Goal: Register for event/course

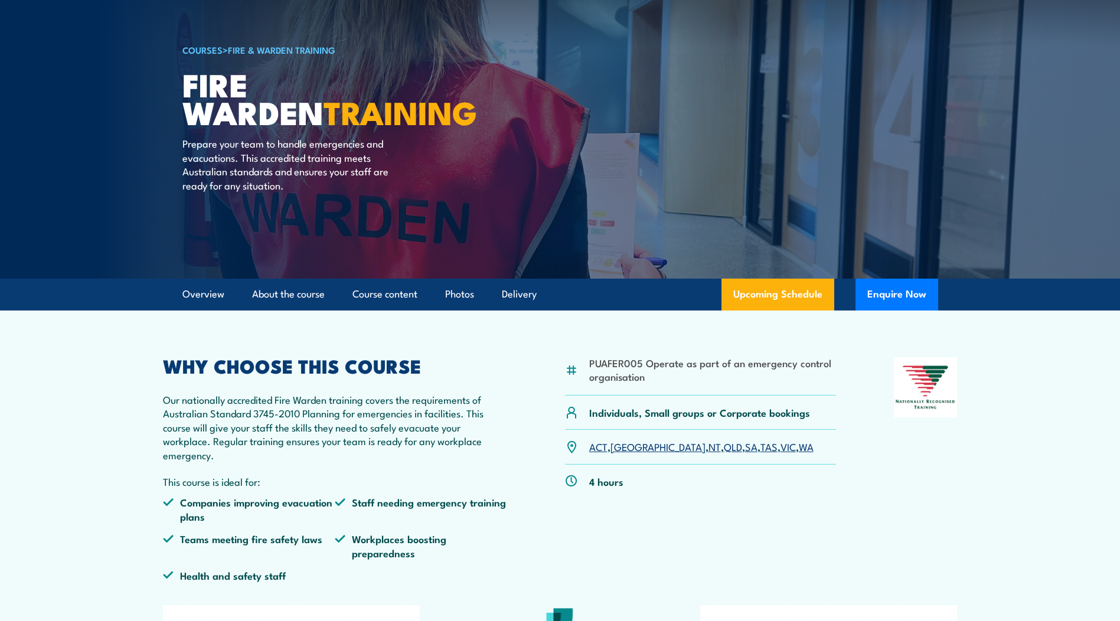
scroll to position [59, 0]
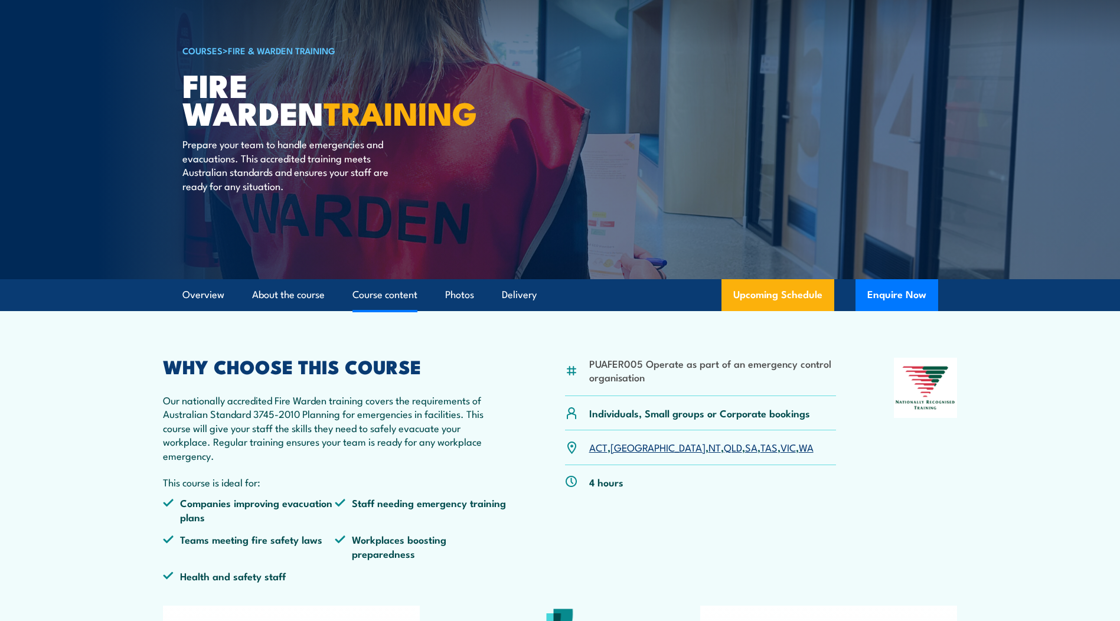
click at [386, 295] on link "Course content" at bounding box center [385, 294] width 65 height 31
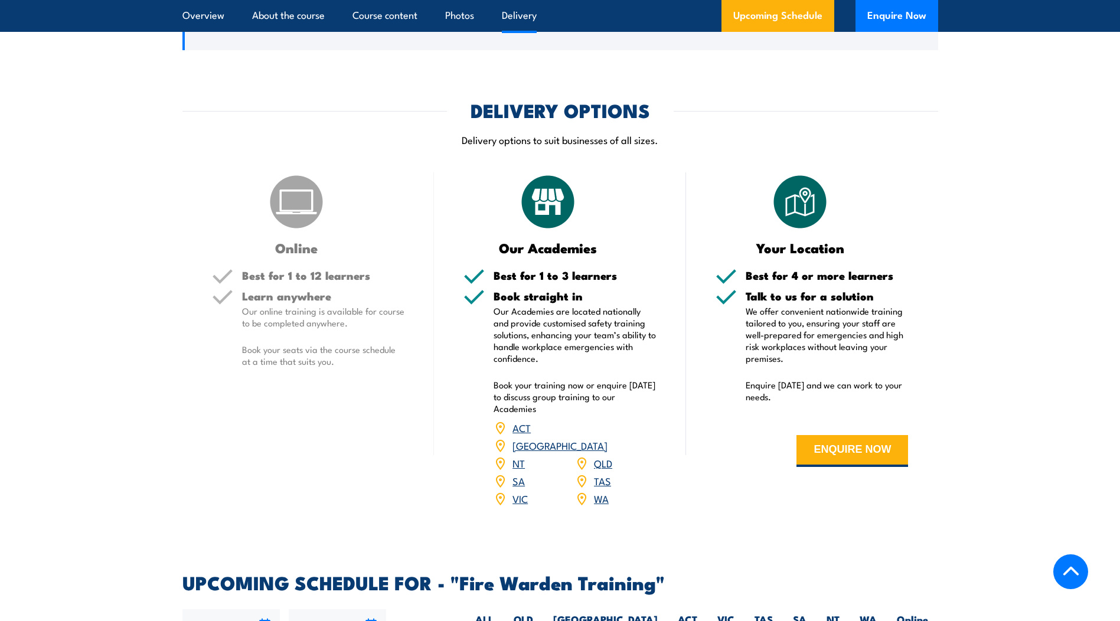
scroll to position [1642, 0]
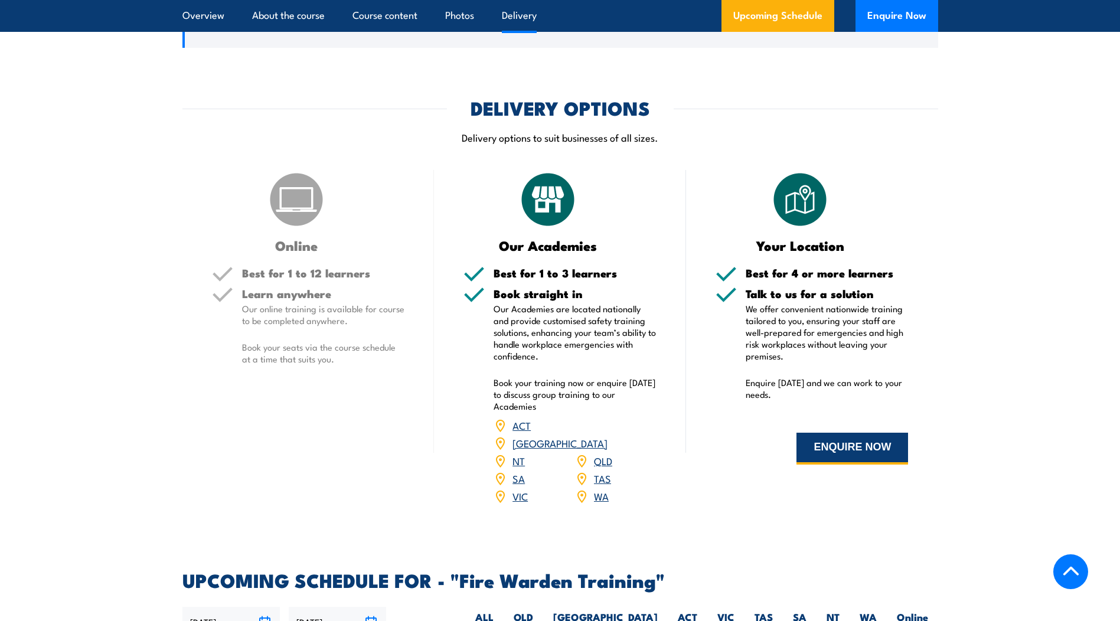
click at [835, 452] on button "ENQUIRE NOW" at bounding box center [853, 449] width 112 height 32
click at [516, 471] on link "SA" at bounding box center [519, 478] width 12 height 14
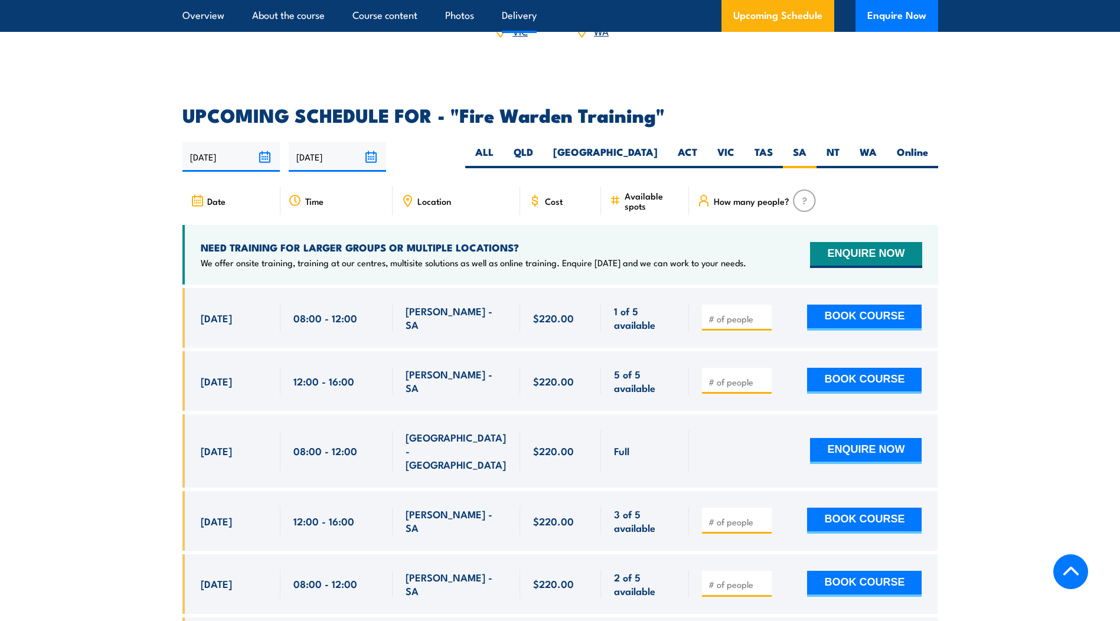
scroll to position [2196, 0]
